Goal: Task Accomplishment & Management: Manage account settings

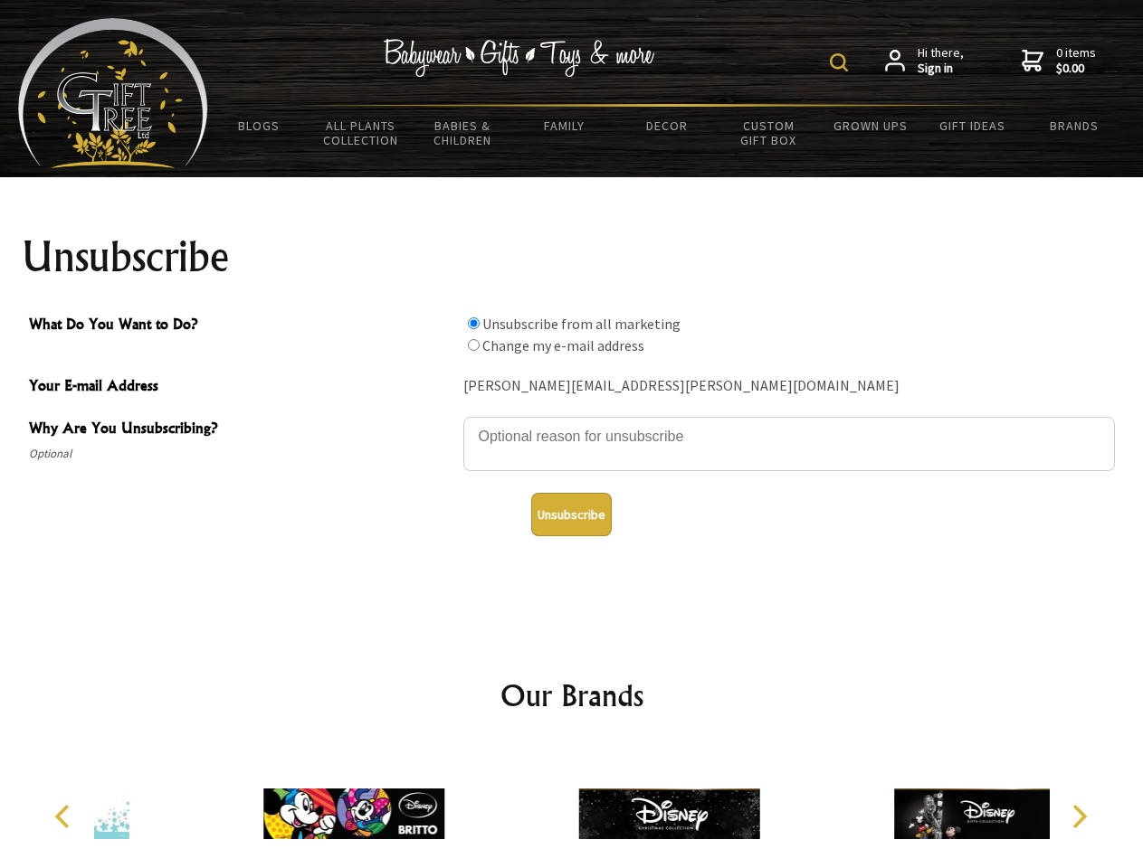
click at [841, 62] on img at bounding box center [839, 62] width 18 height 18
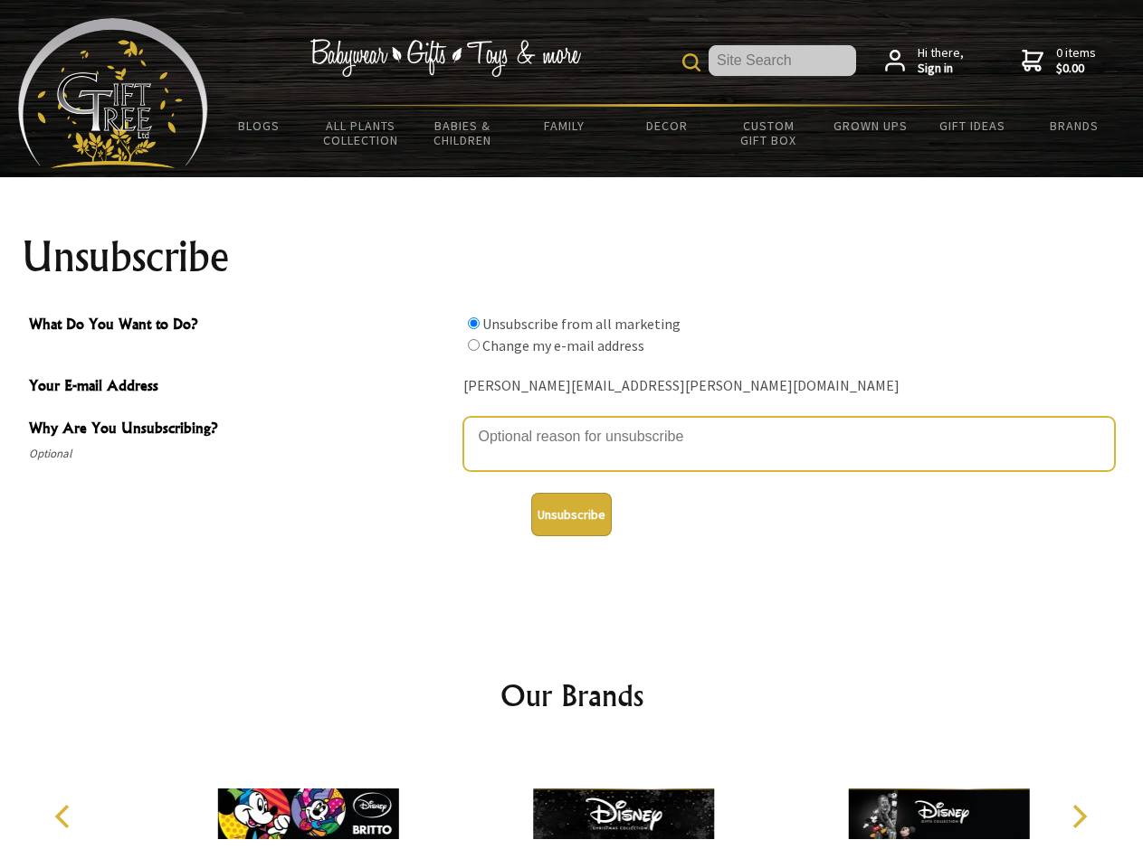
click at [572, 423] on textarea "Why Are You Unsubscribing?" at bounding box center [788, 444] width 651 height 54
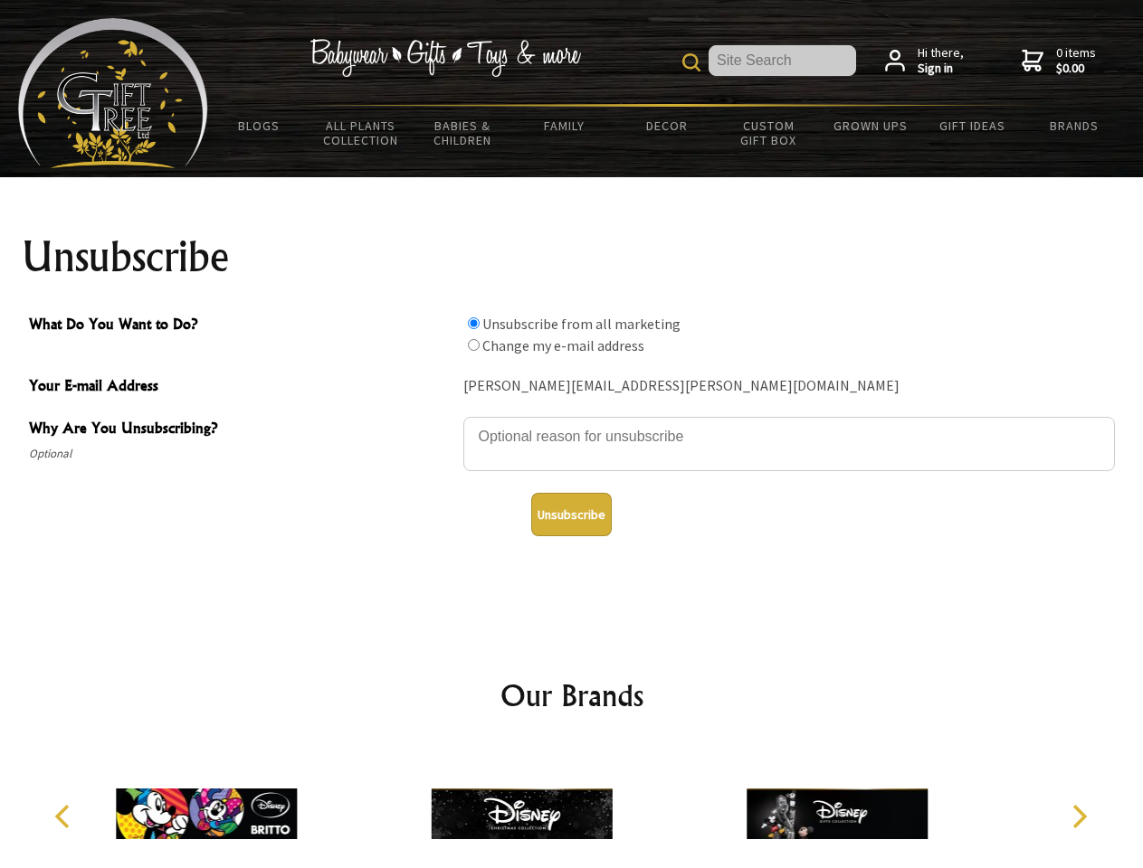
click at [473, 323] on input "What Do You Want to Do?" at bounding box center [474, 324] width 12 height 12
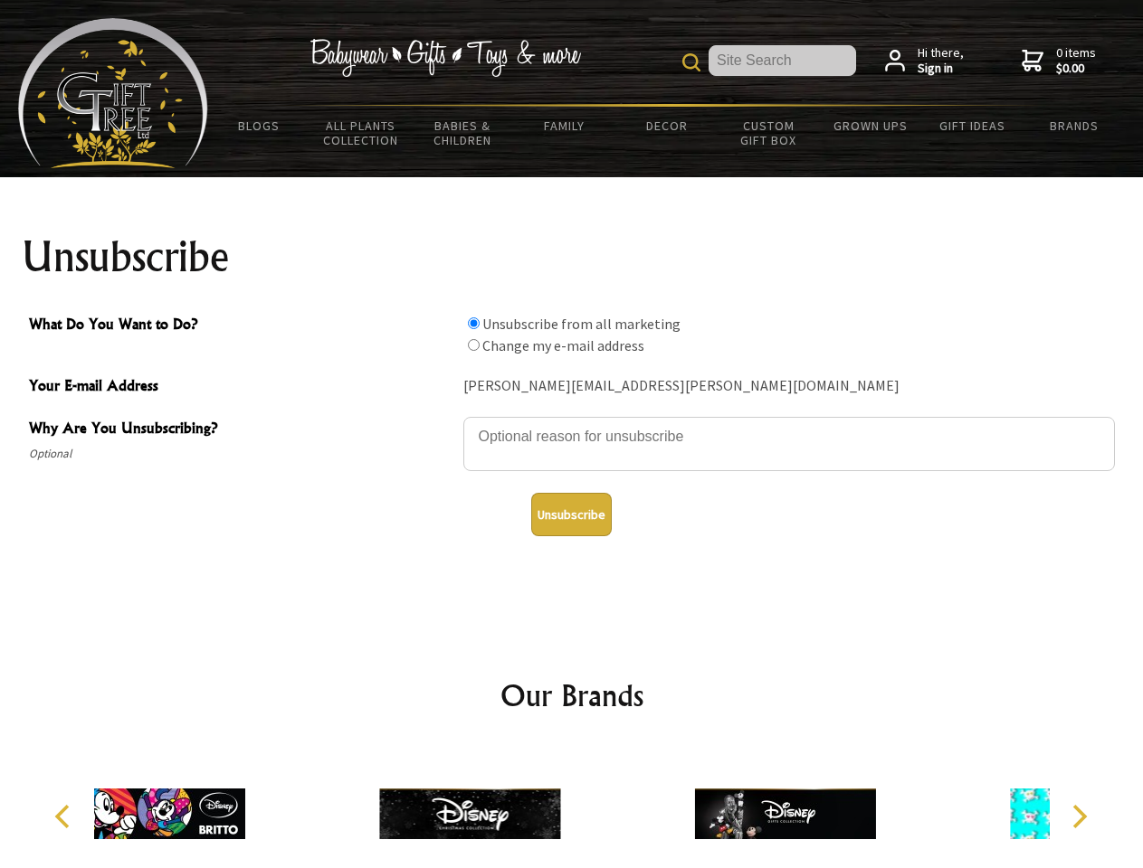
click at [473, 345] on input "What Do You Want to Do?" at bounding box center [474, 345] width 12 height 12
radio input "true"
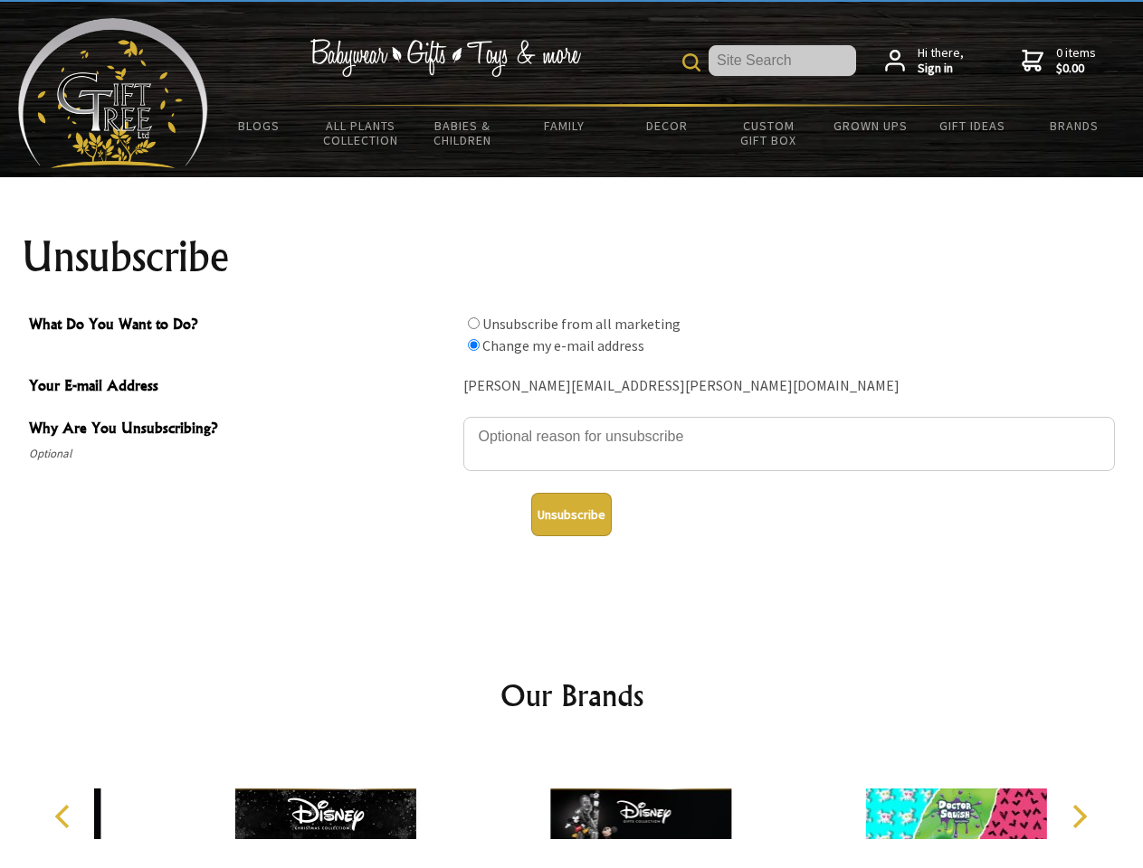
click at [571, 515] on button "Unsubscribe" at bounding box center [571, 514] width 81 height 43
click at [572, 807] on img at bounding box center [640, 814] width 181 height 136
click at [65, 817] on icon "Previous" at bounding box center [64, 817] width 24 height 24
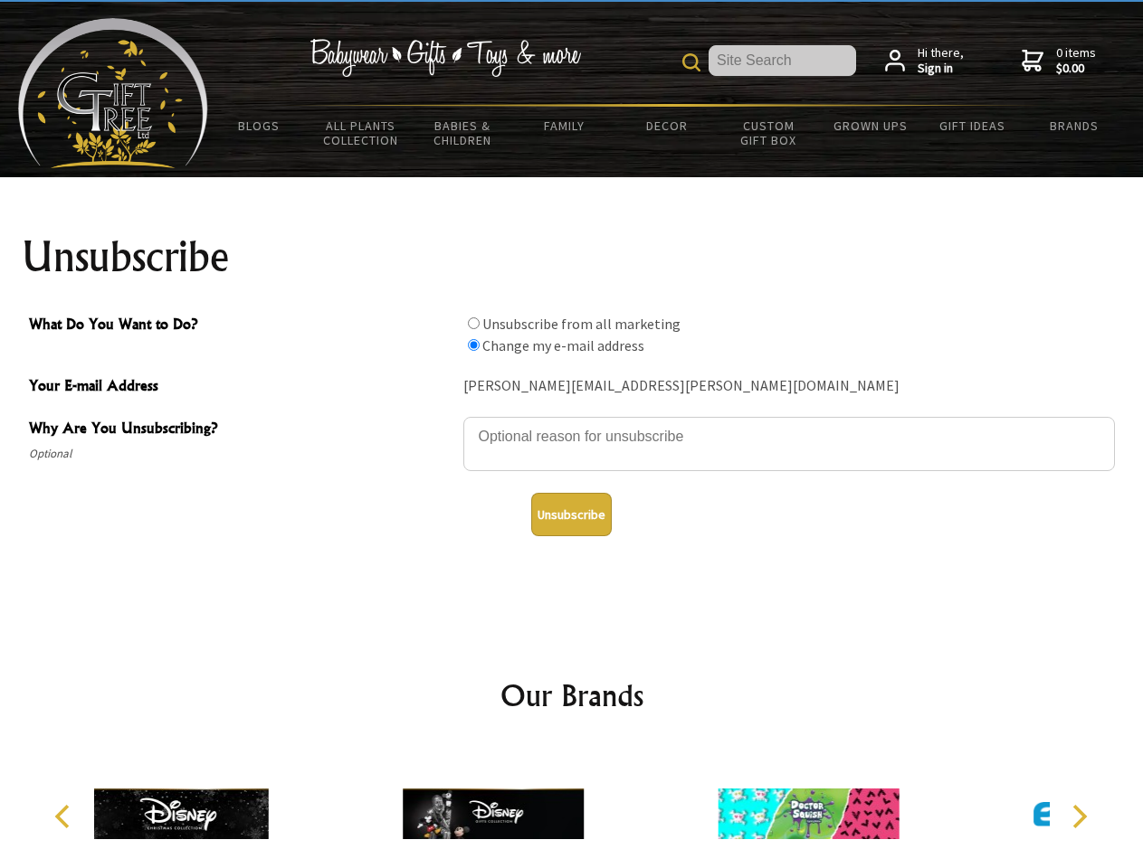
click at [1078, 817] on icon "Next" at bounding box center [1078, 817] width 24 height 24
